Goal: Transaction & Acquisition: Purchase product/service

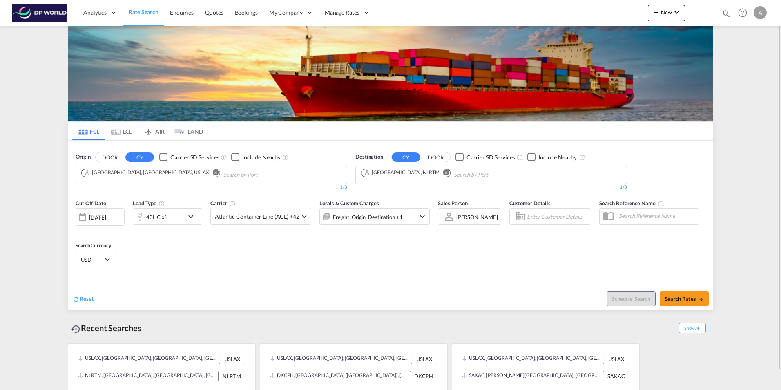
scroll to position [20, 0]
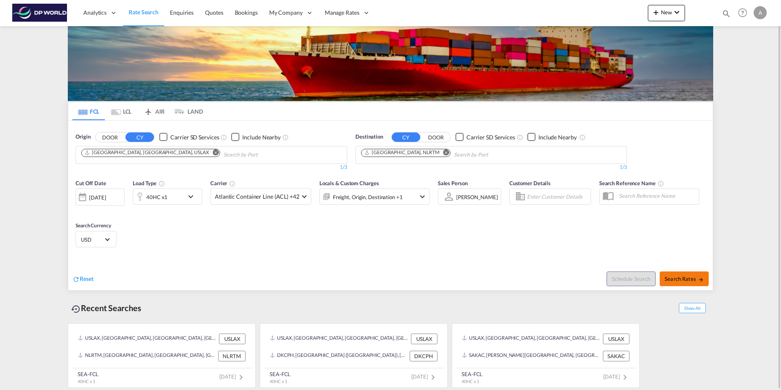
click at [687, 277] on span "Search Rates" at bounding box center [684, 278] width 39 height 7
type input "USLAX to NLRTM / 10 Oct 2025"
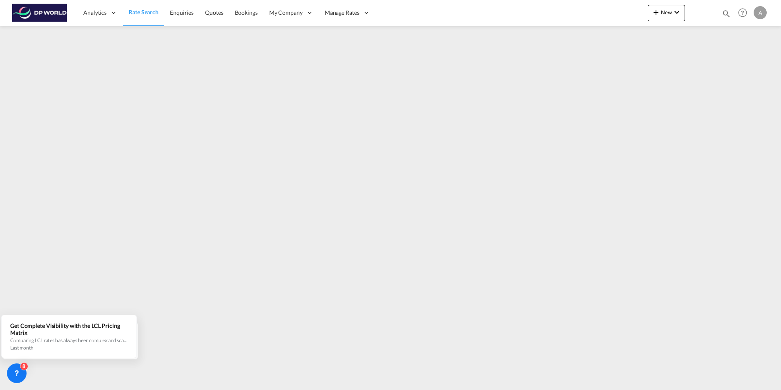
click at [610, 22] on div "Analytics Reports Dashboard Rate Search Enquiries Quotes Bookings" at bounding box center [390, 12] width 756 height 25
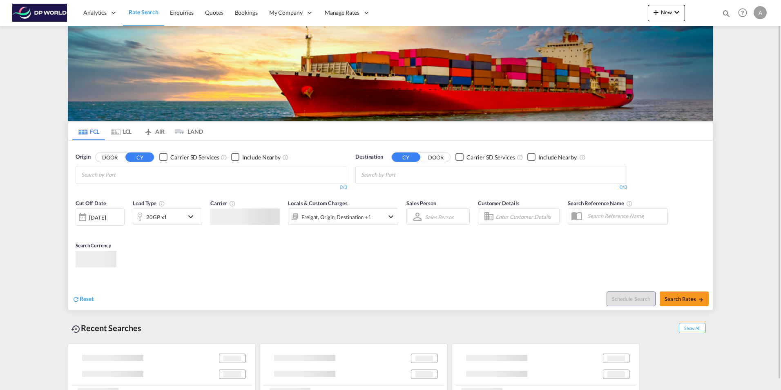
click at [120, 172] on input "Chips input." at bounding box center [120, 174] width 78 height 13
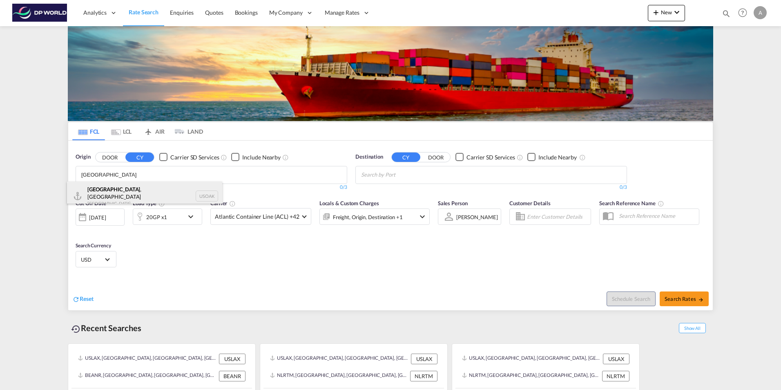
type input "[GEOGRAPHIC_DATA]"
click at [119, 188] on div "[GEOGRAPHIC_DATA] , [GEOGRAPHIC_DATA] [GEOGRAPHIC_DATA] USOAK" at bounding box center [144, 195] width 155 height 29
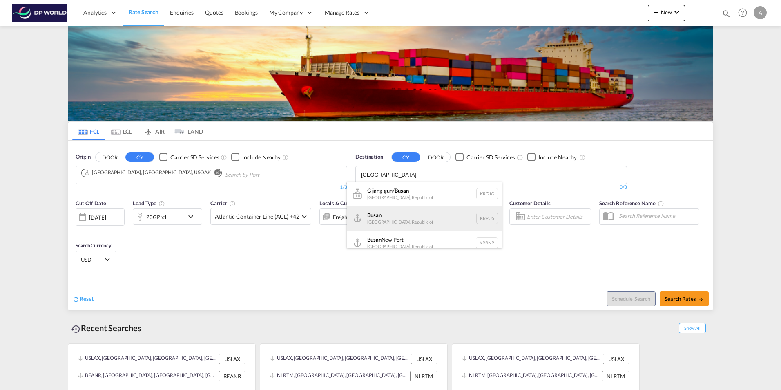
type input "[GEOGRAPHIC_DATA]"
click at [388, 214] on div "Busan Korea, Republic of KRPUS" at bounding box center [424, 218] width 155 height 25
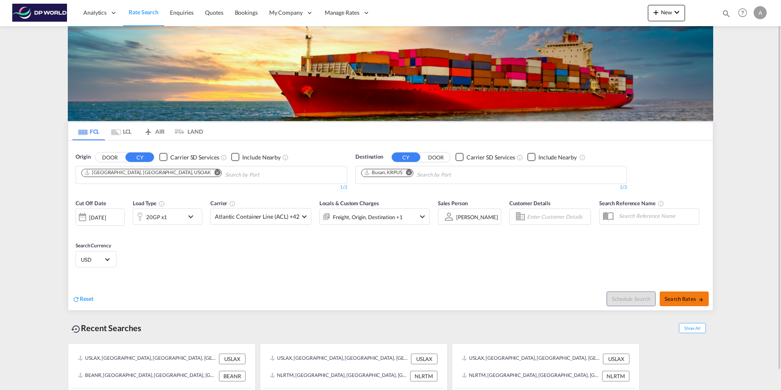
click at [686, 299] on span "Search Rates" at bounding box center [684, 298] width 39 height 7
type input "USOAK to KRPUS / [DATE]"
